Goal: Transaction & Acquisition: Purchase product/service

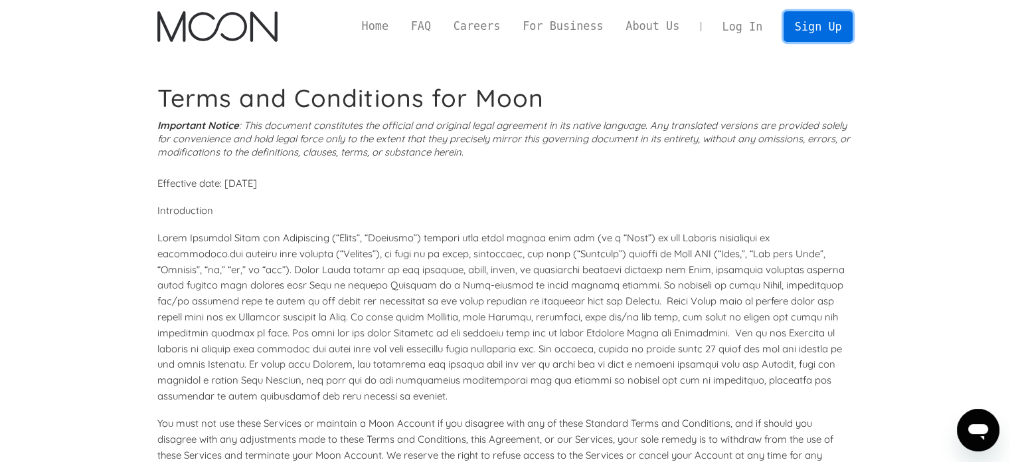
click at [835, 21] on link "Sign Up" at bounding box center [818, 26] width 69 height 30
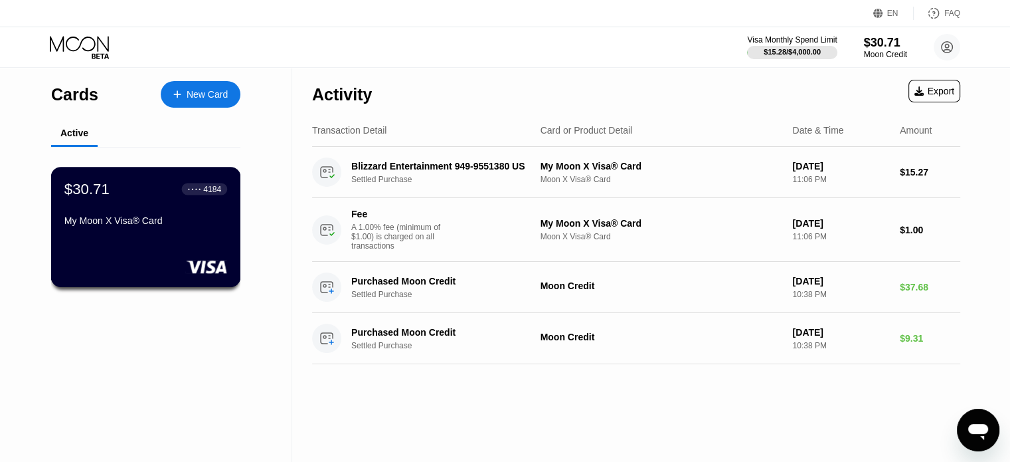
click at [204, 189] on div "4184" at bounding box center [212, 188] width 18 height 9
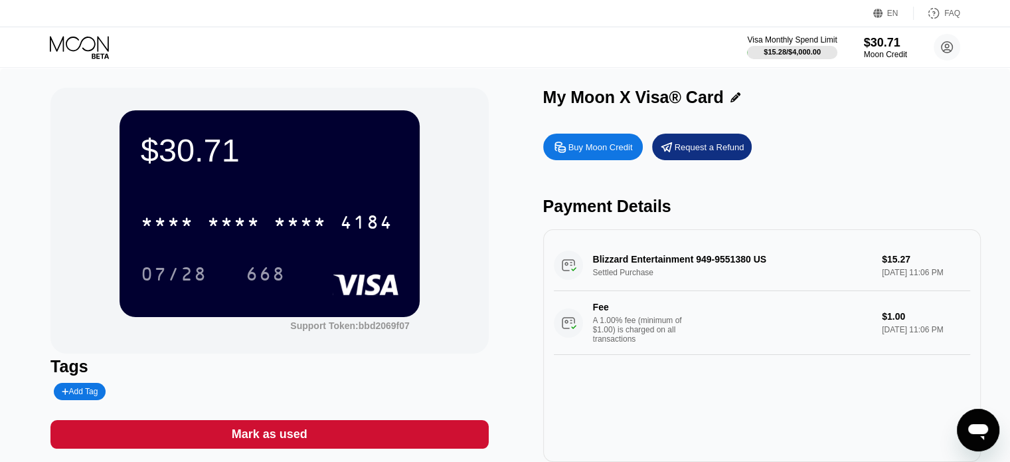
click at [856, 162] on div "Buy Moon Credit Request a Refund Payment Details Blizzard Entertainment 949-955…" at bounding box center [762, 294] width 438 height 335
click at [592, 153] on div "Buy Moon Credit" at bounding box center [600, 146] width 64 height 11
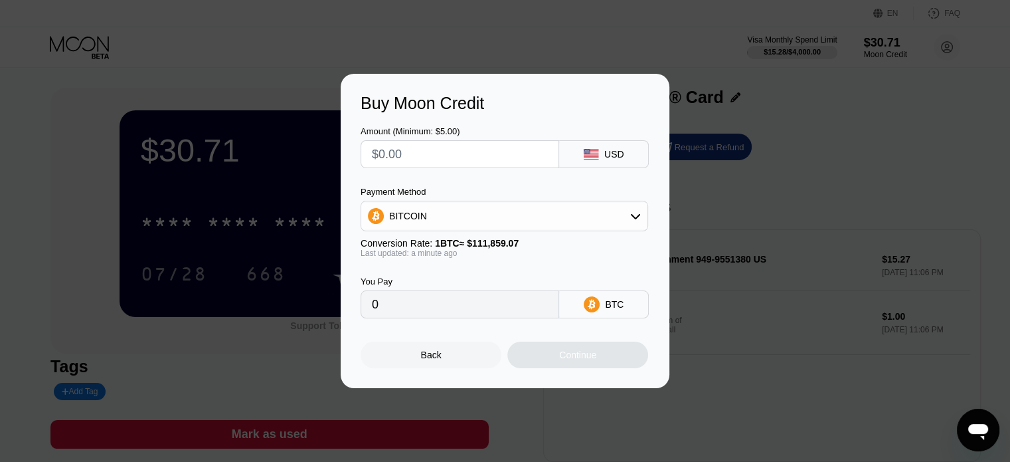
click at [628, 217] on div "BITCOIN" at bounding box center [504, 216] width 286 height 27
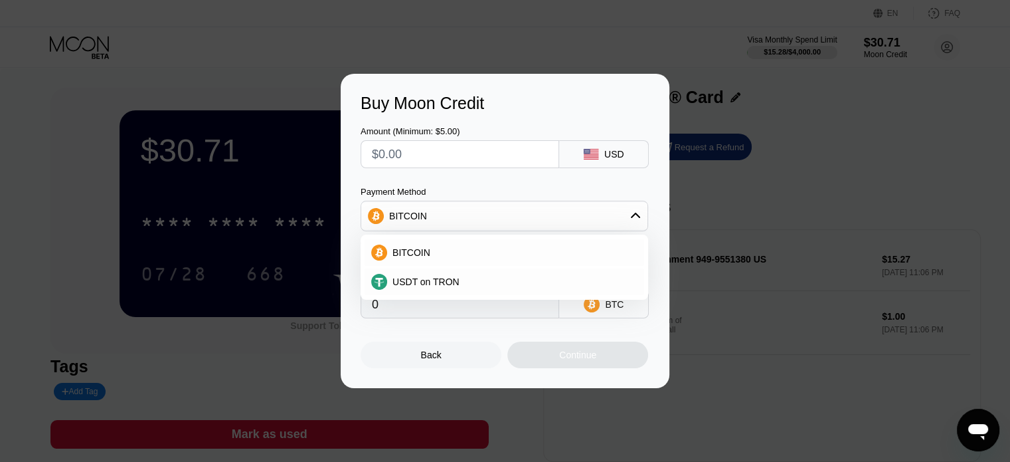
click at [628, 215] on div "BITCOIN" at bounding box center [504, 216] width 286 height 27
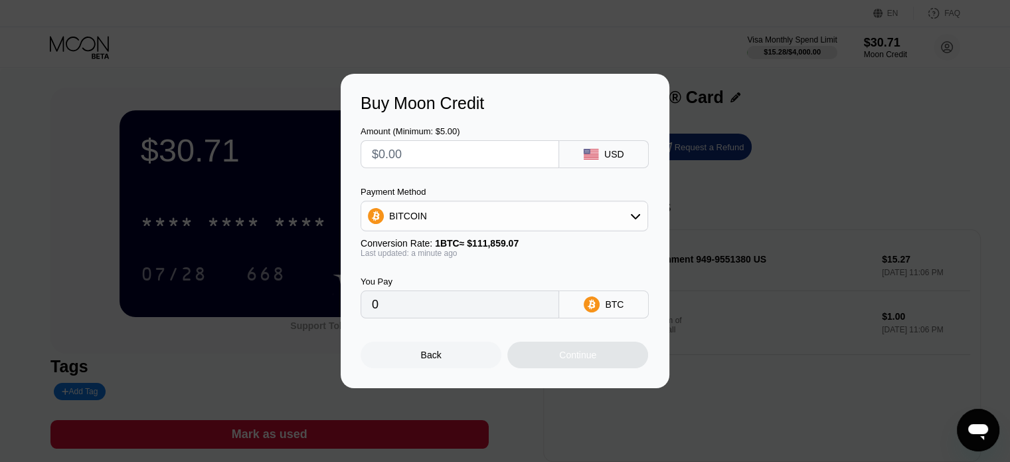
click at [776, 222] on div "Buy Moon Credit Amount (Minimum: $5.00) USD Payment Method BITCOIN Conversion R…" at bounding box center [505, 231] width 1010 height 314
click at [432, 356] on div "Back" at bounding box center [431, 354] width 21 height 11
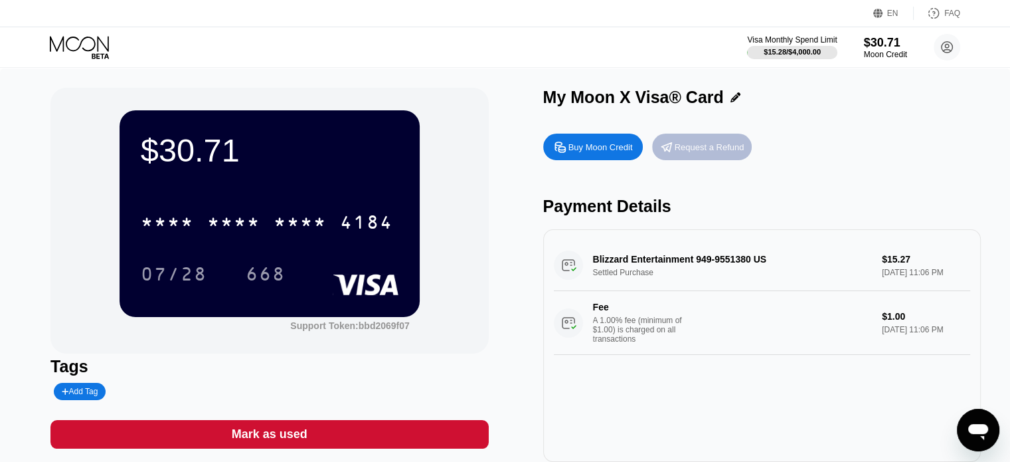
click at [712, 153] on div "Request a Refund" at bounding box center [710, 146] width 70 height 11
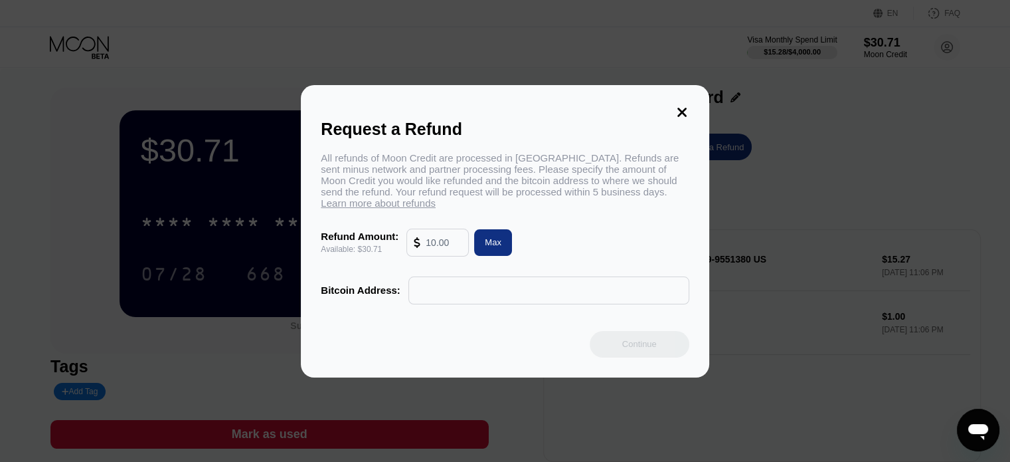
click at [483, 301] on input "text" at bounding box center [549, 290] width 266 height 27
click at [457, 247] on input "text" at bounding box center [444, 242] width 36 height 27
click at [683, 108] on icon at bounding box center [681, 112] width 9 height 9
